Goal: Information Seeking & Learning: Compare options

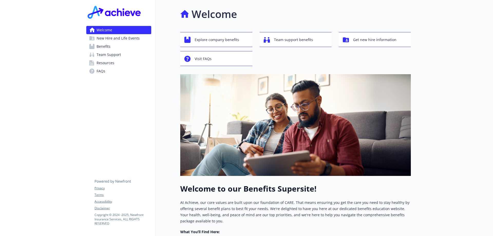
click at [102, 45] on span "Benefits" at bounding box center [104, 46] width 14 height 8
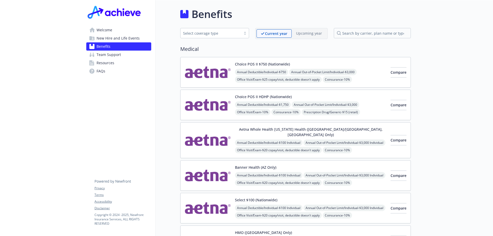
click at [240, 34] on div "Select coverage type" at bounding box center [211, 33] width 61 height 6
click at [264, 49] on h2 "Medical" at bounding box center [295, 49] width 231 height 8
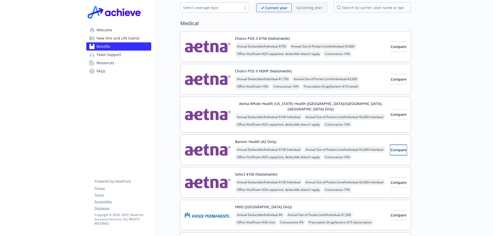
click at [394, 147] on span "Compare" at bounding box center [399, 149] width 16 height 5
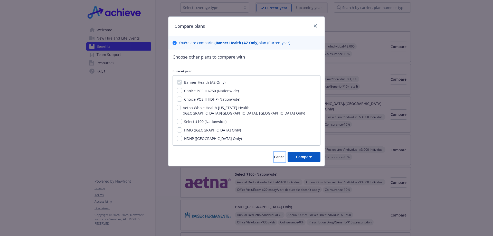
click at [274, 155] on button "Cancel" at bounding box center [280, 157] width 12 height 10
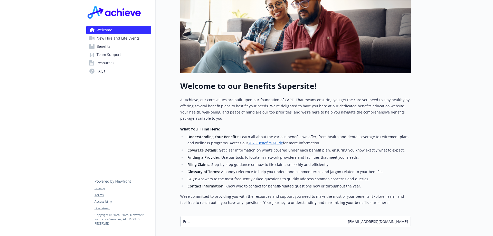
scroll to position [135, 0]
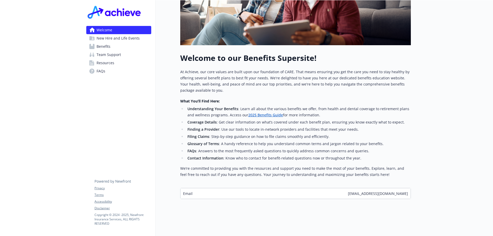
click at [104, 46] on span "Benefits" at bounding box center [104, 46] width 14 height 8
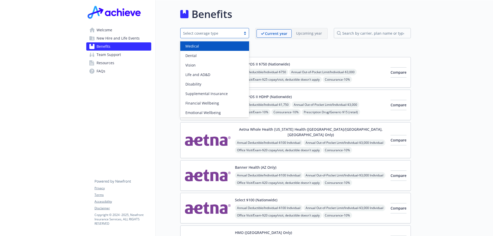
click at [242, 34] on div at bounding box center [245, 33] width 8 height 4
click at [226, 44] on div "Medical" at bounding box center [214, 45] width 63 height 5
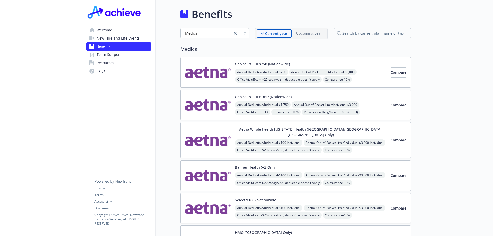
click at [102, 72] on span "FAQs" at bounding box center [101, 71] width 9 height 8
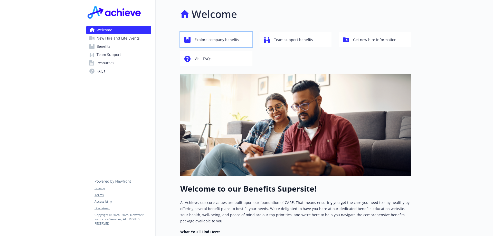
click at [207, 40] on span "Explore company benefits" at bounding box center [217, 40] width 44 height 10
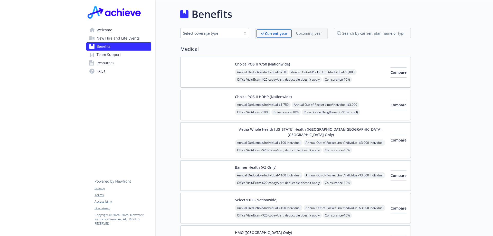
scroll to position [51, 0]
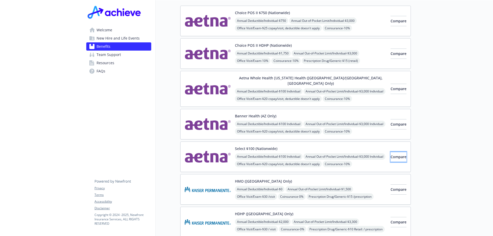
click at [391, 154] on span "Compare" at bounding box center [399, 156] width 16 height 5
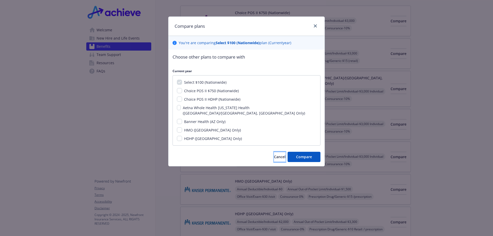
click at [280, 157] on button "Cancel" at bounding box center [280, 157] width 12 height 10
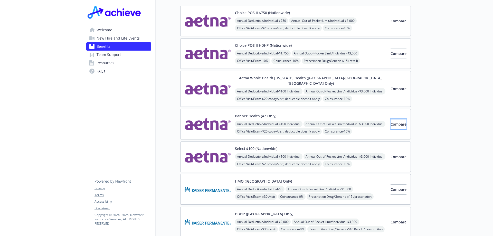
click at [393, 122] on span "Compare" at bounding box center [399, 124] width 16 height 5
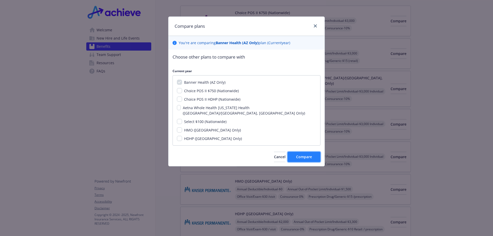
click at [303, 155] on button "Compare" at bounding box center [304, 157] width 33 height 10
